Goal: Information Seeking & Learning: Compare options

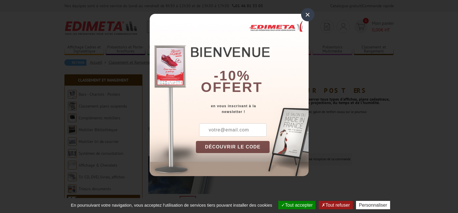
click at [237, 131] on input "text" at bounding box center [233, 130] width 68 height 13
type input "[EMAIL_ADDRESS][PERSON_NAME][DOMAIN_NAME]"
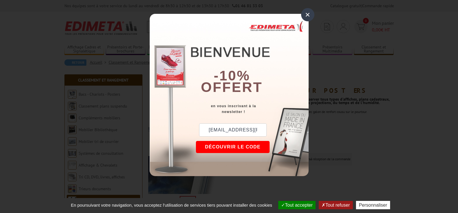
click at [240, 148] on button "DÉCOUVRIR LE CODE" at bounding box center [233, 147] width 74 height 12
click at [240, 148] on button "Copier le code" at bounding box center [227, 147] width 63 height 12
click at [310, 10] on div "×" at bounding box center [307, 14] width 13 height 13
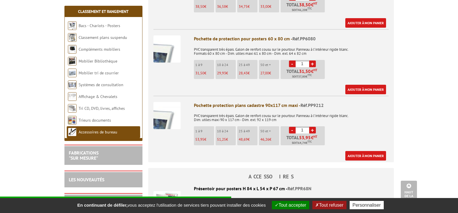
scroll to position [261, 0]
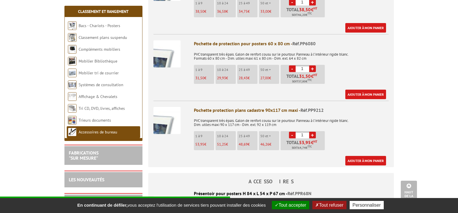
click at [312, 69] on link "+" at bounding box center [312, 69] width 7 height 7
type input "4"
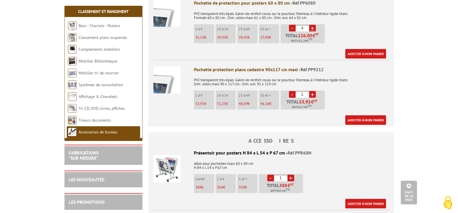
scroll to position [0, 0]
click at [90, 98] on link "Affichage & Chevalets" at bounding box center [98, 96] width 39 height 5
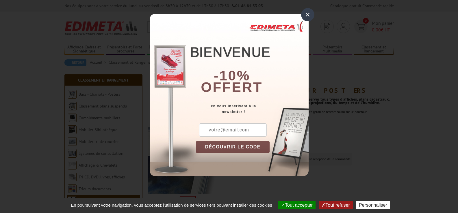
click at [308, 14] on div "×" at bounding box center [307, 14] width 13 height 13
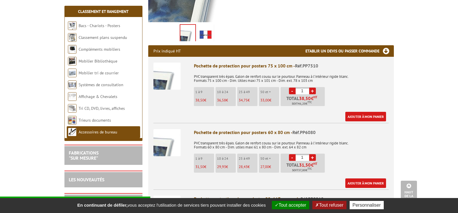
scroll to position [171, 0]
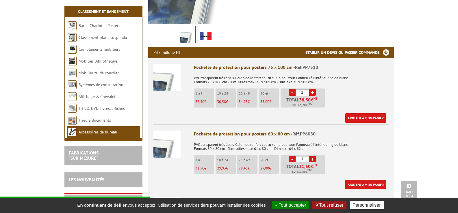
click at [168, 149] on img at bounding box center [166, 144] width 27 height 27
click at [166, 151] on img at bounding box center [166, 144] width 27 height 27
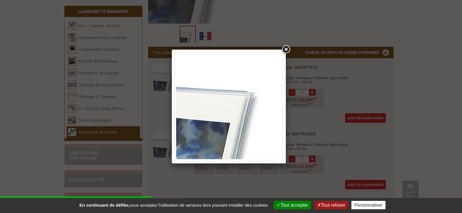
click at [239, 125] on img at bounding box center [228, 106] width 105 height 105
click at [243, 115] on img at bounding box center [228, 106] width 105 height 105
click at [288, 49] on link at bounding box center [286, 49] width 10 height 10
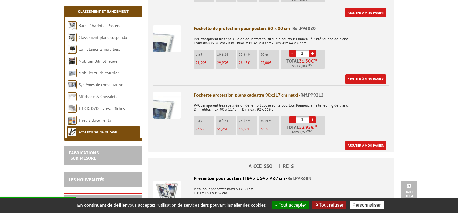
scroll to position [0, 0]
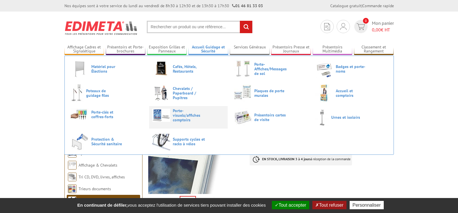
click at [172, 115] on link "Porte-visuels/affiches comptoirs" at bounding box center [188, 116] width 72 height 14
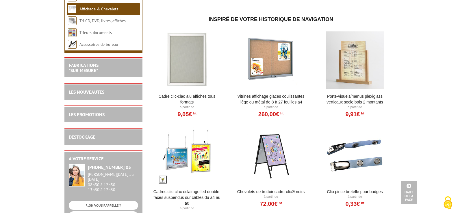
scroll to position [603, 0]
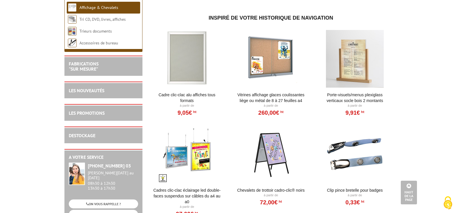
click at [179, 97] on link "Cadre Clic-Clac Alu affiches tous formats" at bounding box center [186, 98] width 71 height 12
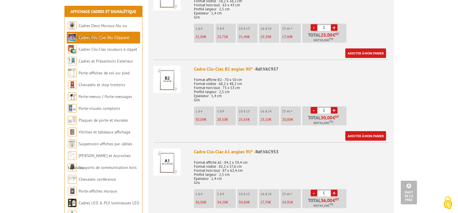
scroll to position [588, 0]
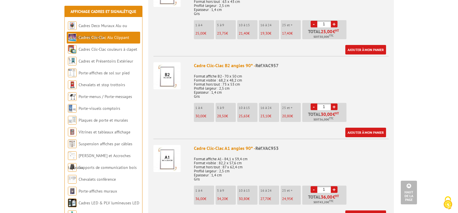
click at [169, 80] on img at bounding box center [166, 75] width 27 height 27
click at [177, 85] on img at bounding box center [166, 75] width 27 height 27
click at [174, 86] on img at bounding box center [166, 75] width 27 height 27
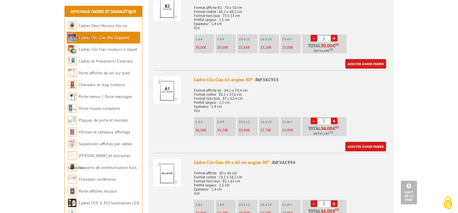
scroll to position [660, 0]
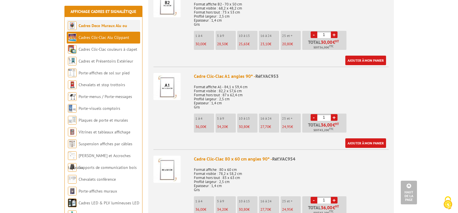
click at [127, 27] on link "Cadres Deco Muraux Alu ou [GEOGRAPHIC_DATA]" at bounding box center [97, 31] width 59 height 17
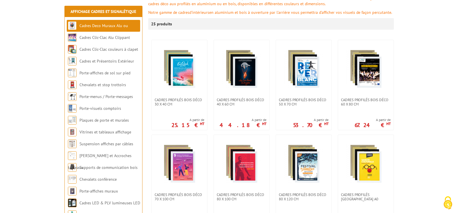
scroll to position [102, 0]
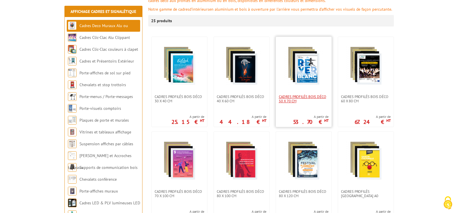
click at [305, 95] on span "Cadres Profilés Bois Déco 50 x 70 cm" at bounding box center [304, 99] width 50 height 9
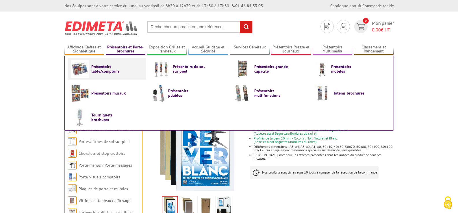
click at [117, 76] on link "Présentoirs table/comptoirs" at bounding box center [107, 69] width 72 height 18
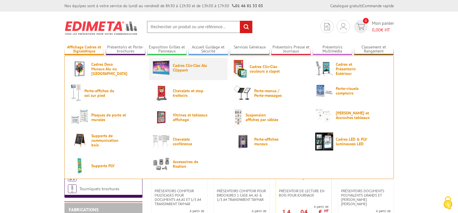
click at [176, 69] on span "Cadres Clic-Clac Alu Clippant" at bounding box center [190, 67] width 35 height 9
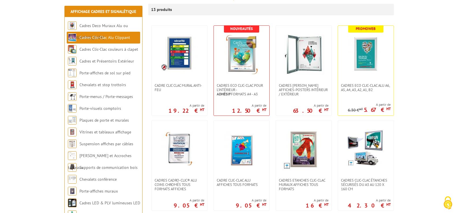
scroll to position [107, 0]
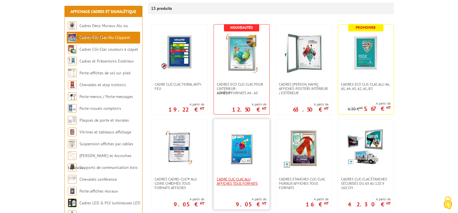
click at [237, 178] on span "Cadre Clic-Clac Alu affiches tous formats" at bounding box center [242, 181] width 50 height 9
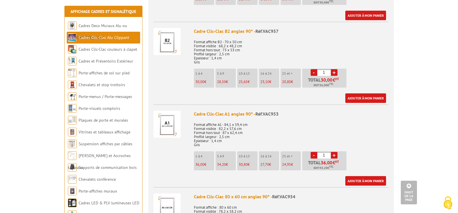
scroll to position [625, 0]
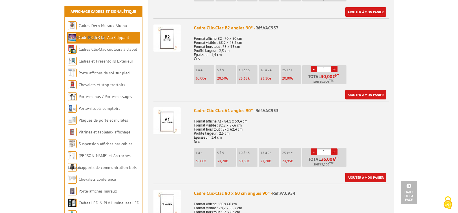
click at [158, 131] on img at bounding box center [166, 120] width 27 height 27
click at [166, 128] on img at bounding box center [166, 120] width 27 height 27
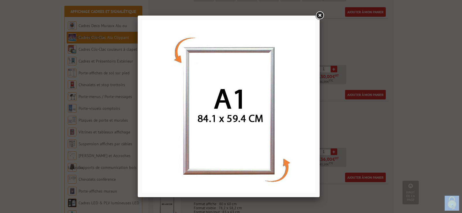
click at [287, 165] on img at bounding box center [228, 106] width 173 height 173
click at [320, 10] on link at bounding box center [320, 15] width 10 height 10
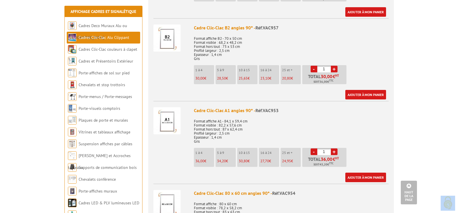
click at [169, 129] on img at bounding box center [166, 120] width 27 height 27
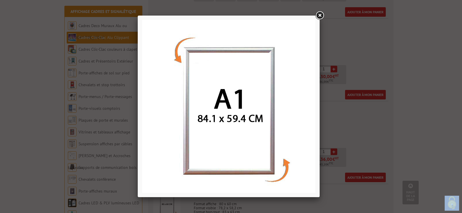
click at [321, 13] on link at bounding box center [320, 15] width 10 height 10
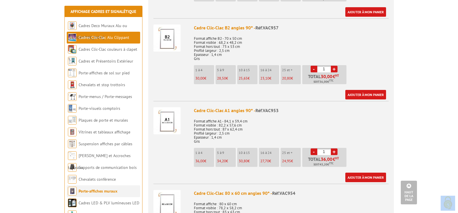
click at [85, 193] on link "Porte-affiches muraux" at bounding box center [98, 191] width 39 height 5
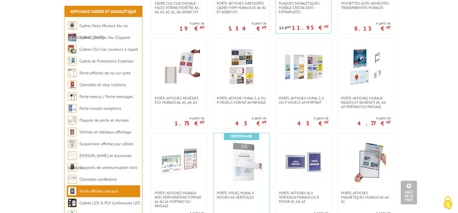
scroll to position [377, 0]
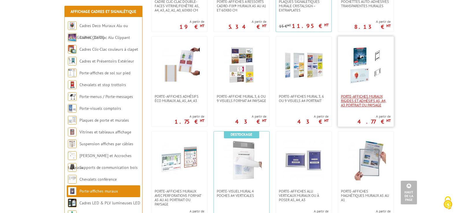
click at [370, 107] on span "Porte-affiches muraux rigides et adhésifs A5, A4, A3 portrait ou paysage" at bounding box center [366, 100] width 50 height 13
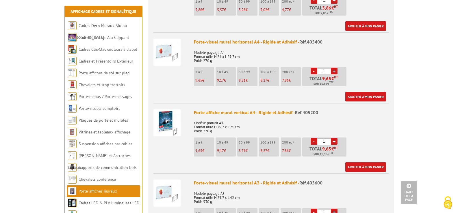
scroll to position [341, 0]
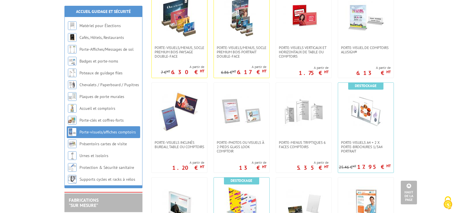
scroll to position [229, 0]
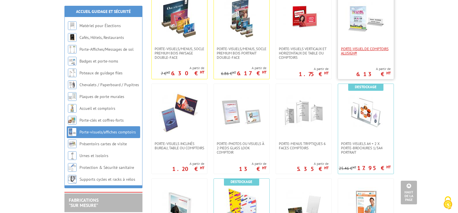
click at [351, 50] on span "Porte-visuel de comptoirs AluSign®" at bounding box center [366, 51] width 50 height 9
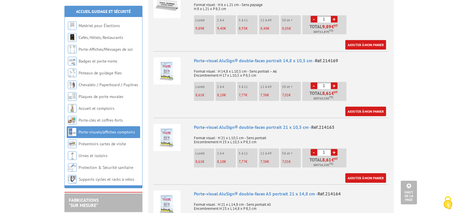
scroll to position [379, 0]
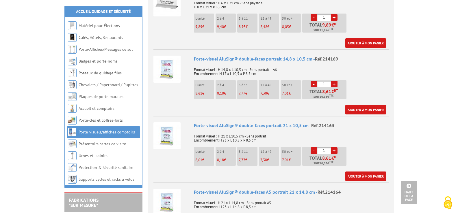
drag, startPoint x: 459, startPoint y: 26, endPoint x: 462, endPoint y: 88, distance: 61.6
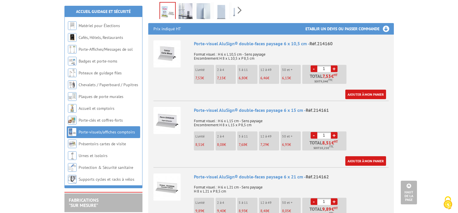
scroll to position [173, 0]
